Goal: Transaction & Acquisition: Purchase product/service

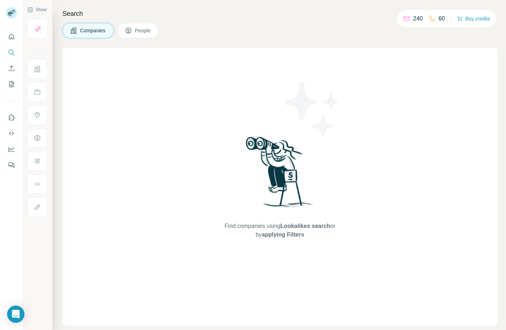
click at [213, 14] on h4 "Search" at bounding box center [279, 14] width 435 height 10
click at [439, 20] on p "60" at bounding box center [442, 18] width 6 height 9
click at [407, 19] on div "240" at bounding box center [413, 18] width 20 height 9
click at [403, 19] on icon at bounding box center [406, 18] width 7 height 7
drag, startPoint x: 405, startPoint y: 18, endPoint x: 439, endPoint y: 19, distance: 33.4
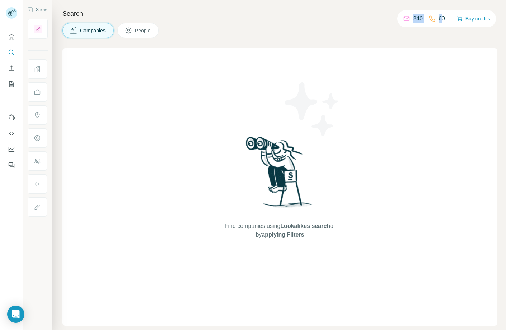
click at [439, 19] on div "240 60" at bounding box center [424, 19] width 42 height 10
click at [446, 19] on div "240 60 Buy credits" at bounding box center [446, 18] width 99 height 17
drag, startPoint x: 444, startPoint y: 18, endPoint x: 397, endPoint y: 19, distance: 47.0
click at [397, 19] on div "240 60 Buy credits" at bounding box center [446, 18] width 99 height 17
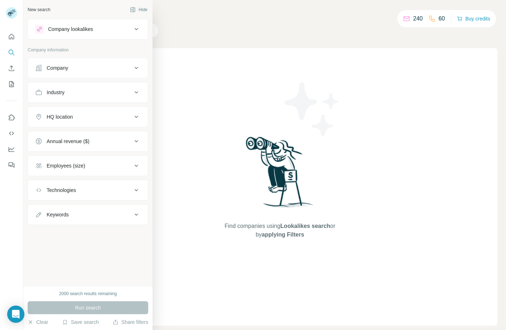
drag, startPoint x: 62, startPoint y: 252, endPoint x: 55, endPoint y: 251, distance: 6.9
click at [62, 252] on div "New search Hide Company lookalikes Company information Company Industry HQ loca…" at bounding box center [87, 142] width 129 height 285
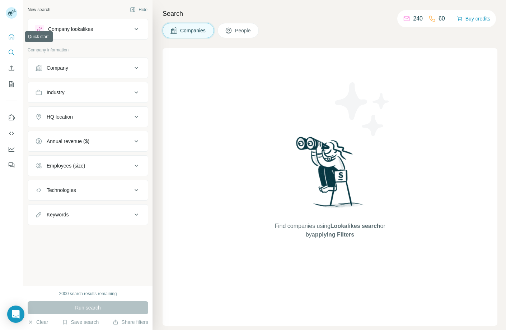
click at [12, 36] on icon "Quick start" at bounding box center [11, 36] width 7 height 7
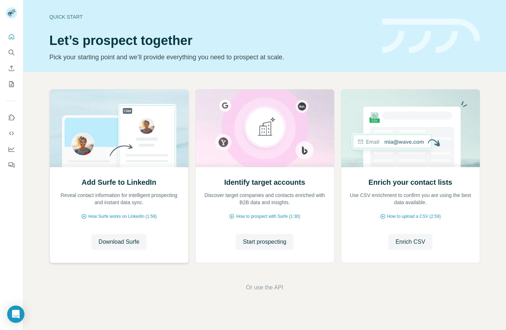
click at [127, 150] on img at bounding box center [119, 128] width 139 height 78
drag, startPoint x: 269, startPoint y: 141, endPoint x: 378, endPoint y: 145, distance: 109.2
click at [269, 141] on img at bounding box center [264, 128] width 139 height 78
click at [408, 146] on img at bounding box center [410, 128] width 139 height 78
click at [11, 83] on icon "My lists" at bounding box center [11, 83] width 7 height 7
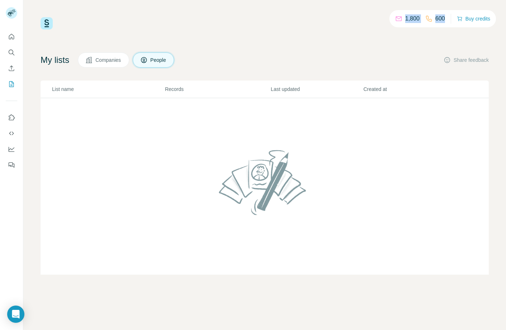
drag, startPoint x: 442, startPoint y: 19, endPoint x: 388, endPoint y: 19, distance: 54.6
click at [390, 19] on div "1,800 600 Buy credits" at bounding box center [443, 18] width 107 height 17
click at [395, 18] on icon at bounding box center [398, 18] width 7 height 7
click at [405, 19] on p "1,800" at bounding box center [412, 18] width 14 height 9
